Goal: Task Accomplishment & Management: Use online tool/utility

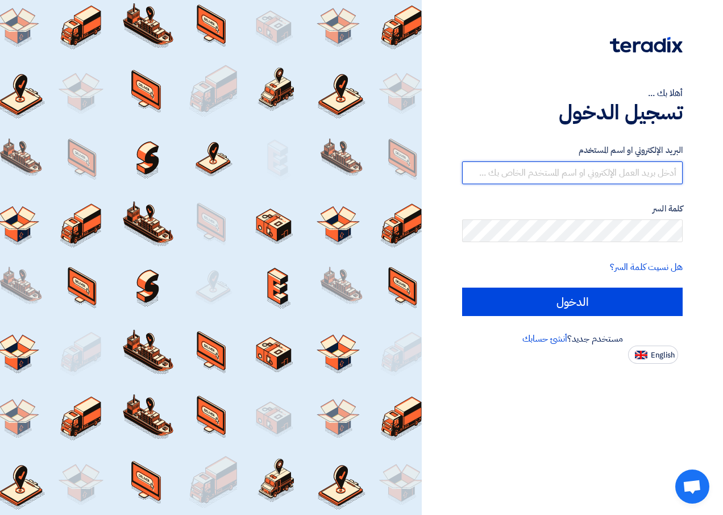
click at [593, 172] on input "text" at bounding box center [572, 173] width 221 height 23
type input "[EMAIL_ADDRESS][DOMAIN_NAME]"
click at [562, 173] on input "[EMAIL_ADDRESS][DOMAIN_NAME]" at bounding box center [572, 173] width 221 height 23
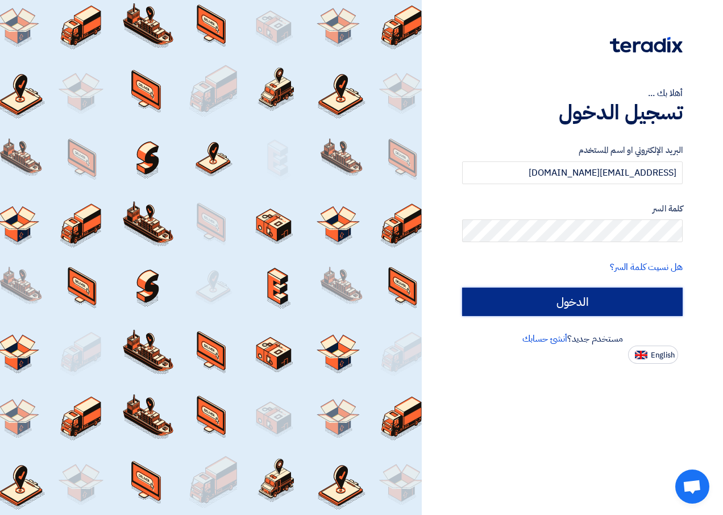
click at [584, 301] on input "الدخول" at bounding box center [572, 302] width 221 height 28
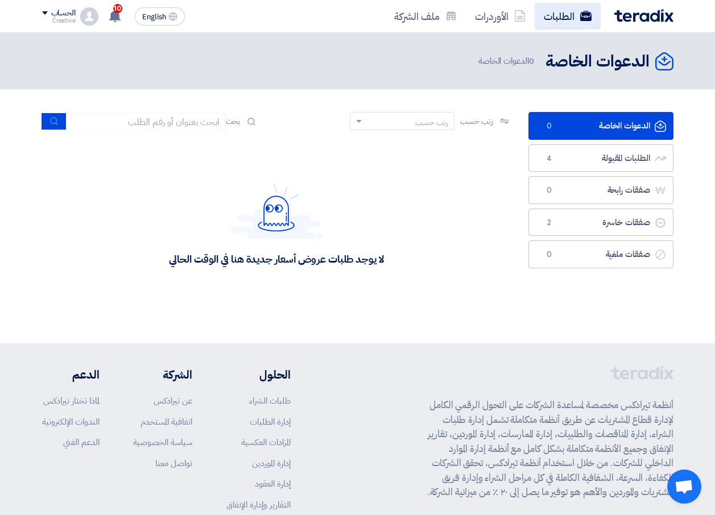
click at [559, 16] on link "الطلبات" at bounding box center [568, 16] width 66 height 27
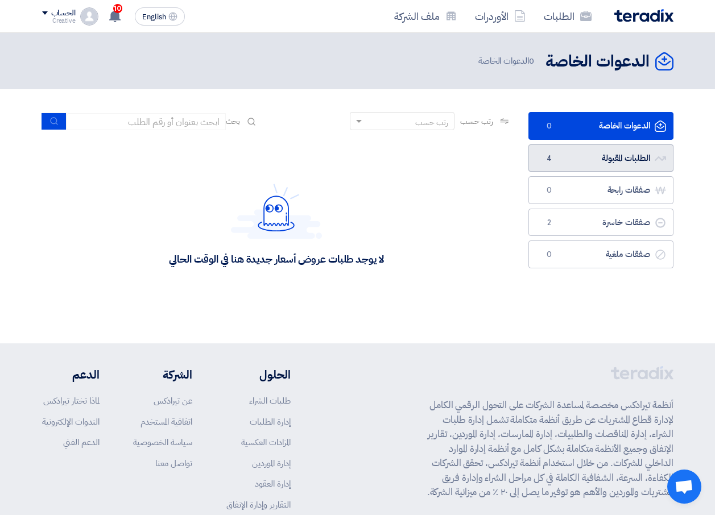
click at [570, 149] on link "الطلبات المقبولة الطلبات المقبولة 4" at bounding box center [600, 158] width 145 height 28
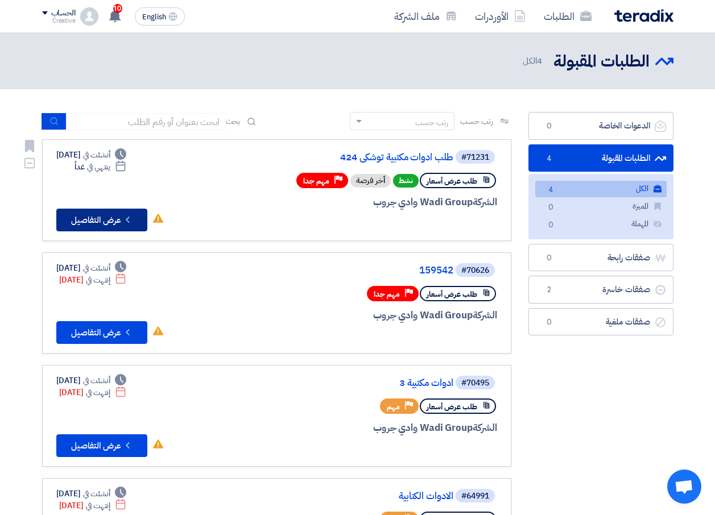
click at [98, 218] on button "Check details عرض التفاصيل" at bounding box center [101, 220] width 91 height 23
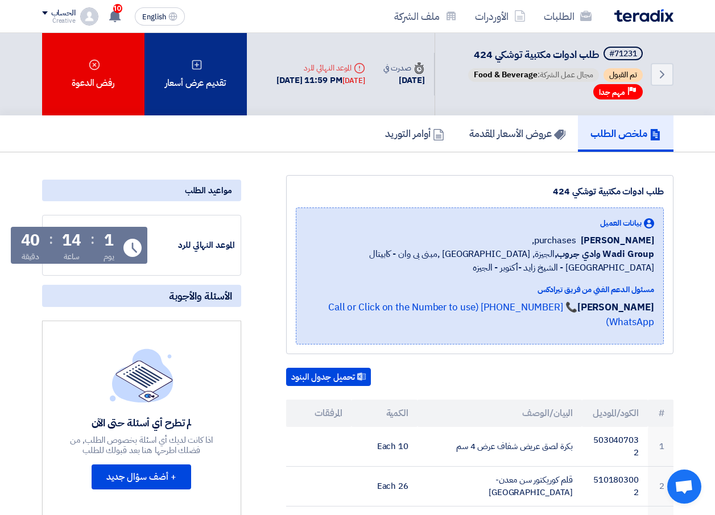
click at [192, 80] on div "تقديم عرض أسعار" at bounding box center [195, 74] width 102 height 82
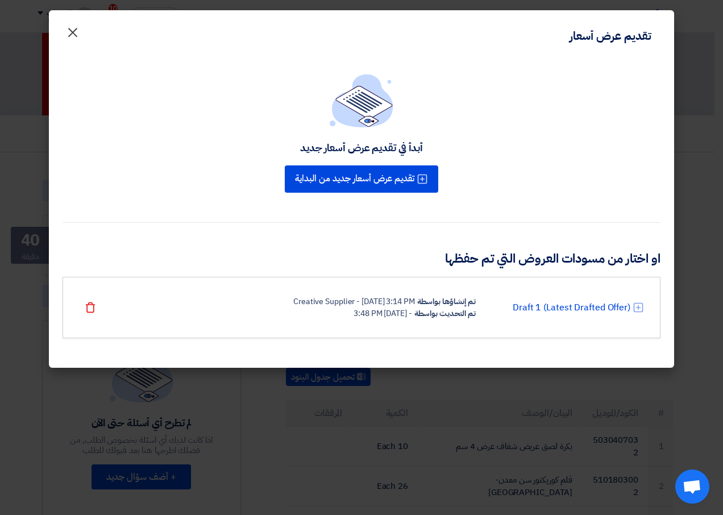
click at [70, 30] on span "×" at bounding box center [73, 32] width 14 height 34
